Goal: Find specific page/section: Find specific page/section

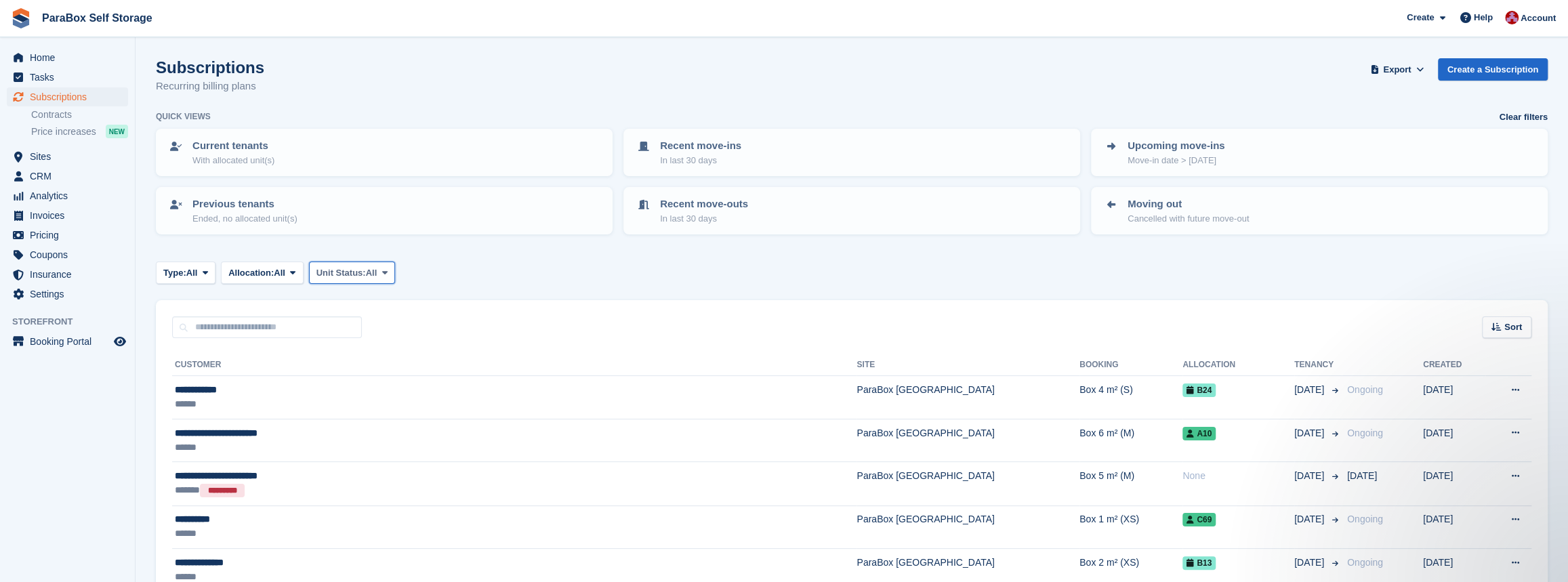
click at [390, 262] on button "Unit Status: All" at bounding box center [352, 273] width 86 height 23
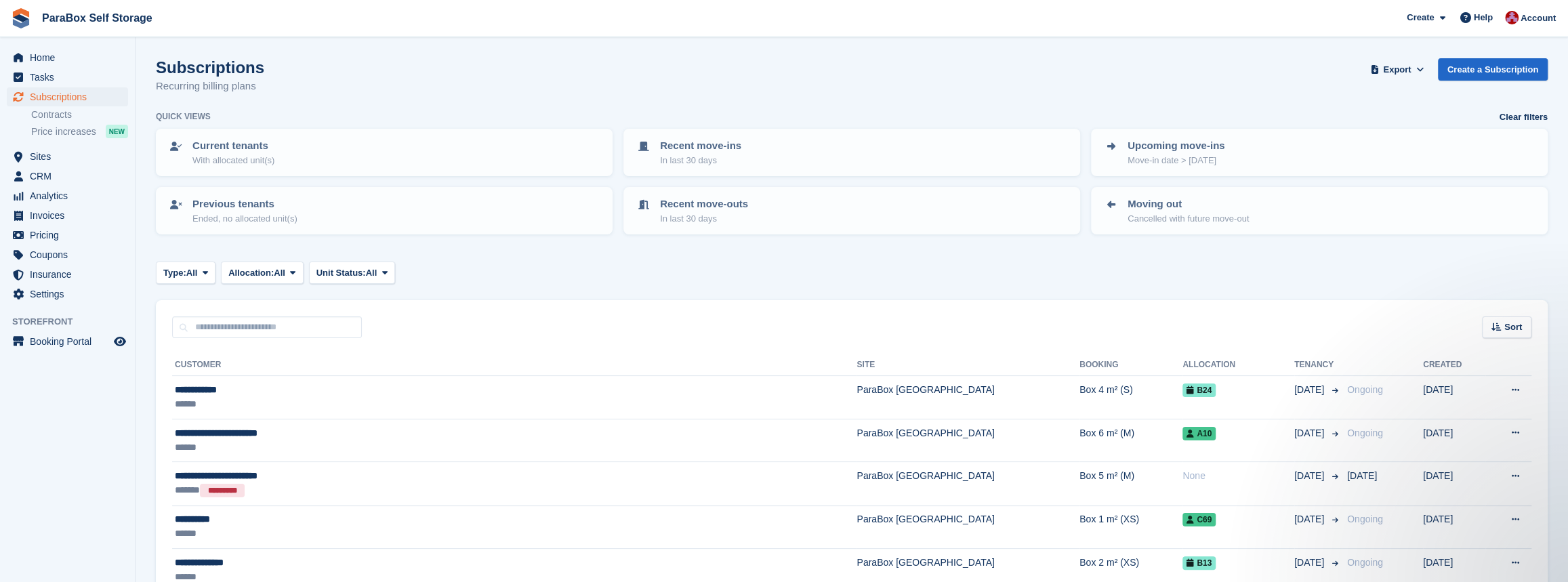
drag, startPoint x: 272, startPoint y: 87, endPoint x: 150, endPoint y: 70, distance: 123.2
click at [156, 70] on h1 "Subscriptions" at bounding box center [210, 68] width 109 height 18
drag, startPoint x: 154, startPoint y: 69, endPoint x: 323, endPoint y: 97, distance: 171.3
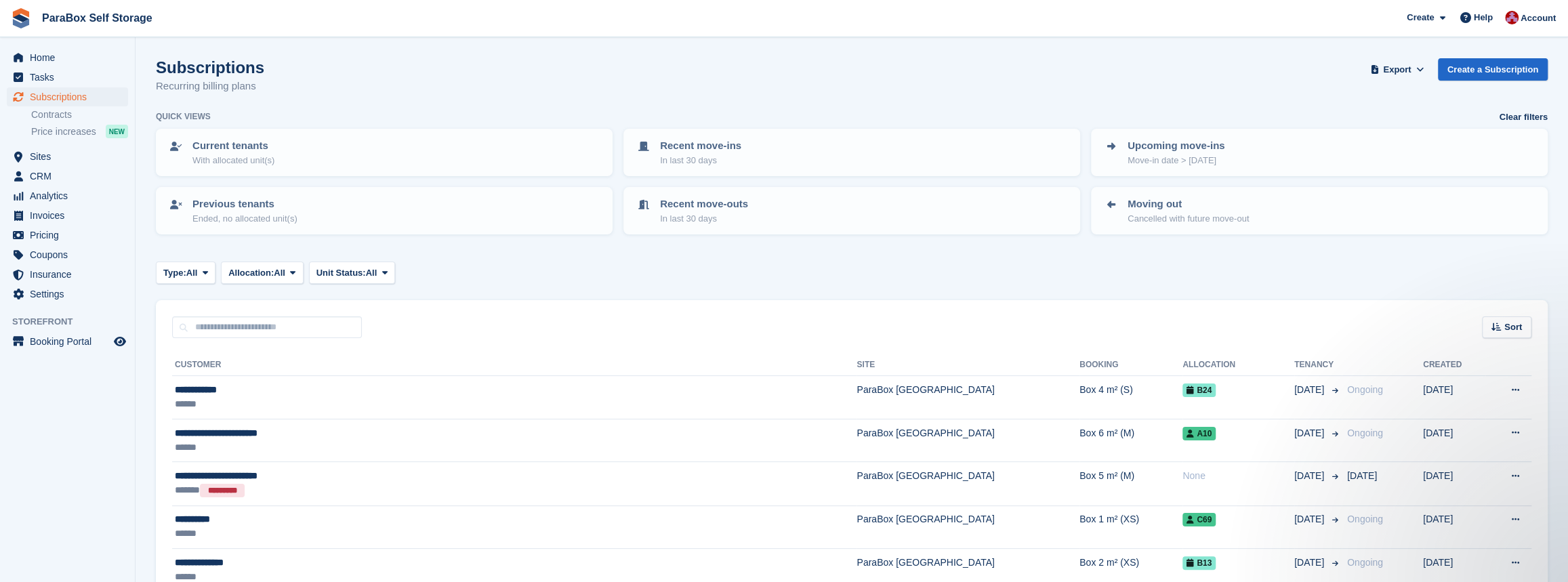
click at [285, 94] on div "Subscriptions Recurring billing plans Export Export Subscriptions Export a CSV …" at bounding box center [851, 85] width 1392 height 52
drag, startPoint x: 273, startPoint y: 93, endPoint x: 130, endPoint y: 68, distance: 145.2
click at [269, 74] on div "Subscriptions Recurring billing plans Export Export Subscriptions Export a CSV …" at bounding box center [851, 85] width 1392 height 52
drag, startPoint x: 155, startPoint y: 68, endPoint x: 284, endPoint y: 89, distance: 130.7
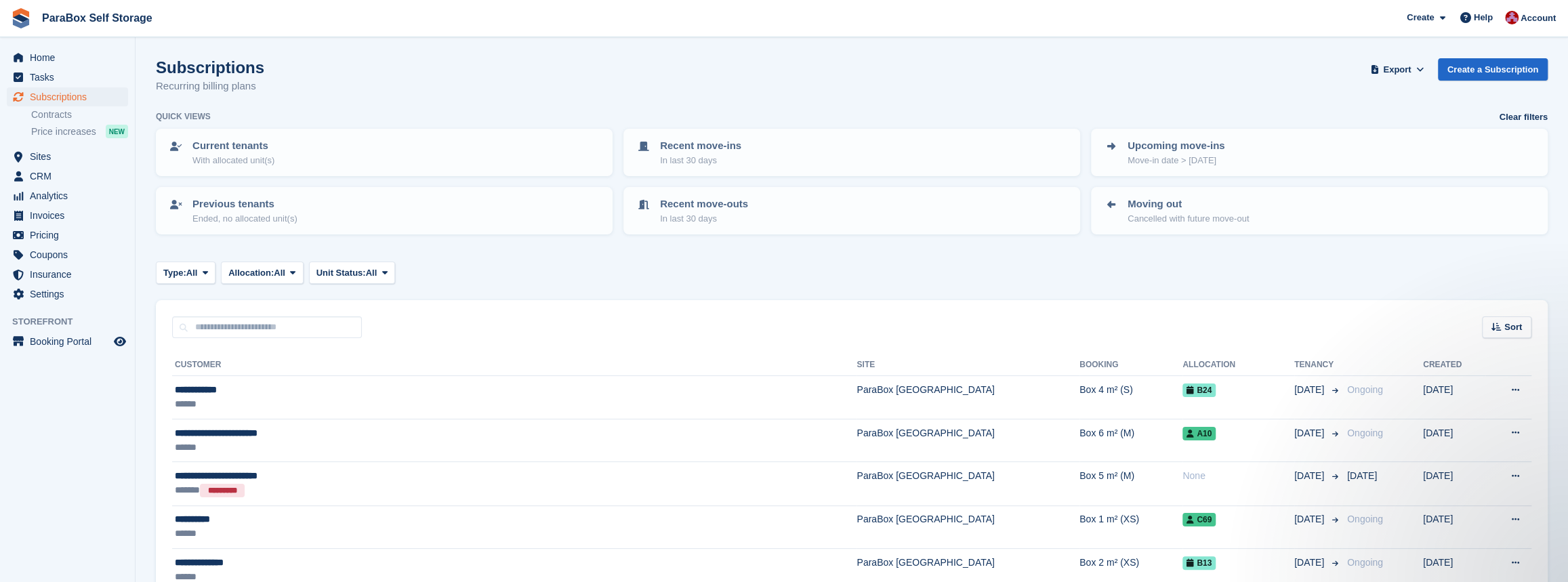
click at [284, 89] on div "Subscriptions Recurring billing plans Export Export Subscriptions Export a CSV …" at bounding box center [851, 85] width 1392 height 52
click at [265, 89] on div "Subscriptions Recurring billing plans Export Export Subscriptions Export a CSV …" at bounding box center [851, 85] width 1392 height 52
